Goal: Transaction & Acquisition: Purchase product/service

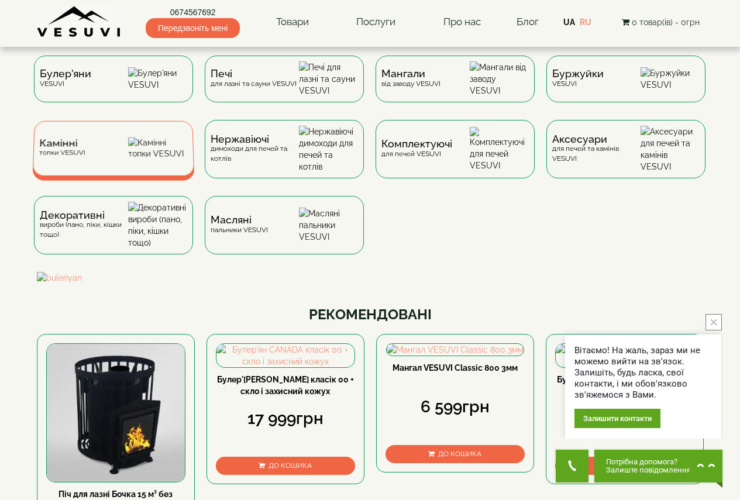
click at [159, 160] on img at bounding box center [158, 148] width 60 height 22
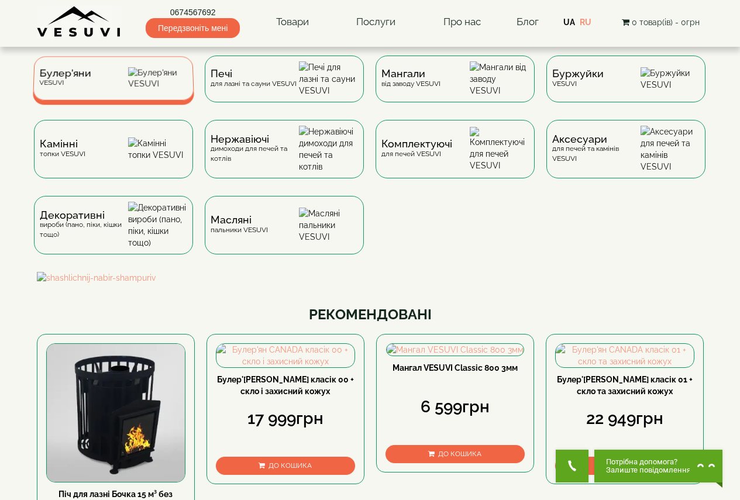
click at [85, 78] on span "Булер'яни" at bounding box center [65, 73] width 52 height 9
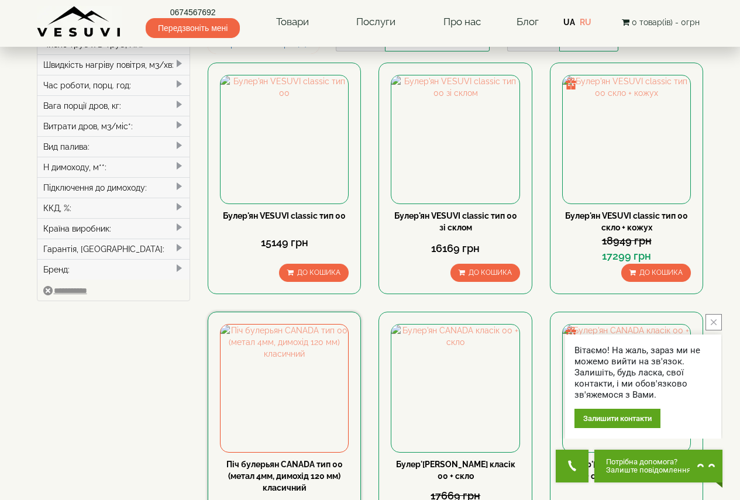
scroll to position [351, 0]
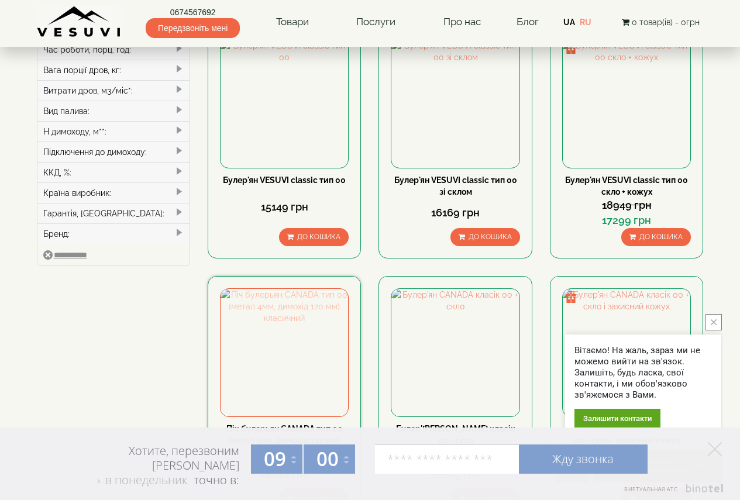
click at [296, 289] on img at bounding box center [283, 352] width 127 height 127
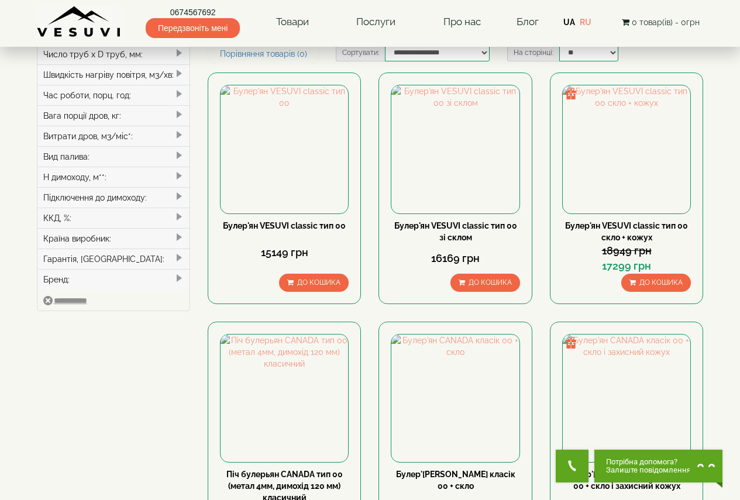
scroll to position [228, 0]
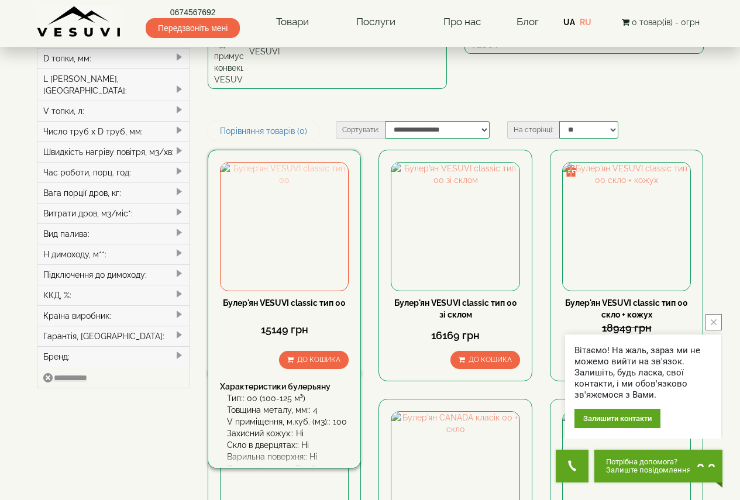
click at [299, 163] on img at bounding box center [283, 226] width 127 height 127
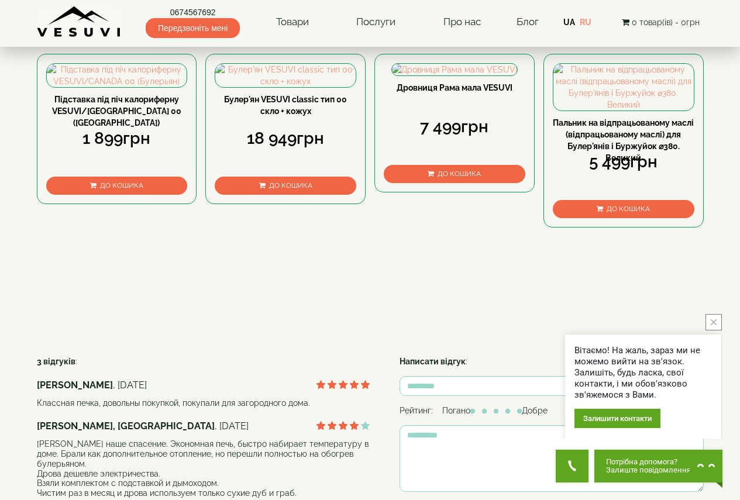
scroll to position [585, 0]
